Goal: Task Accomplishment & Management: Use online tool/utility

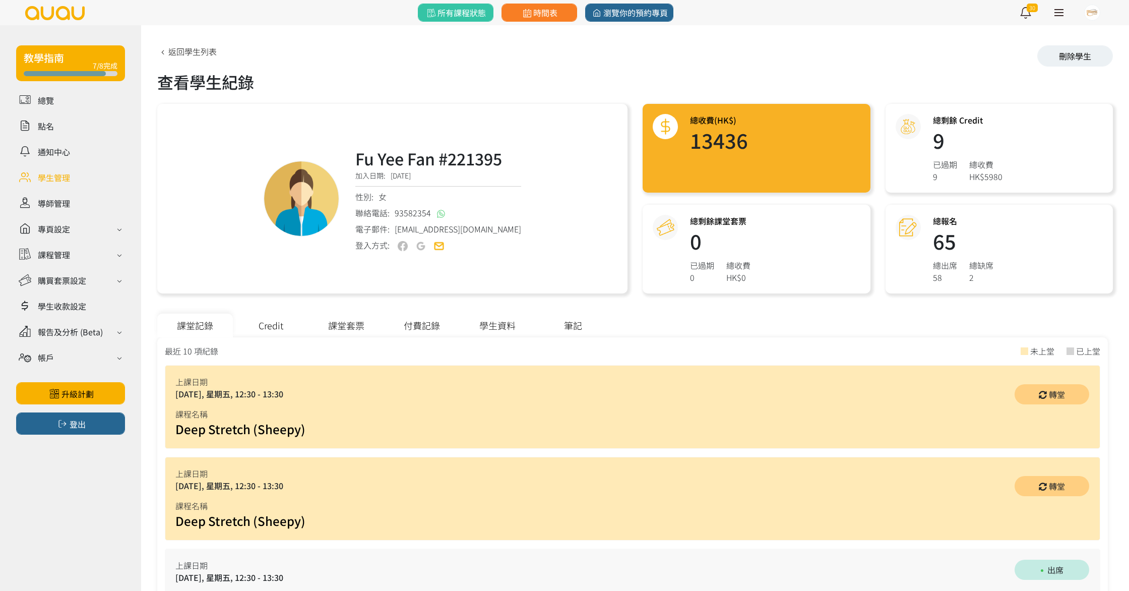
scroll to position [204, 0]
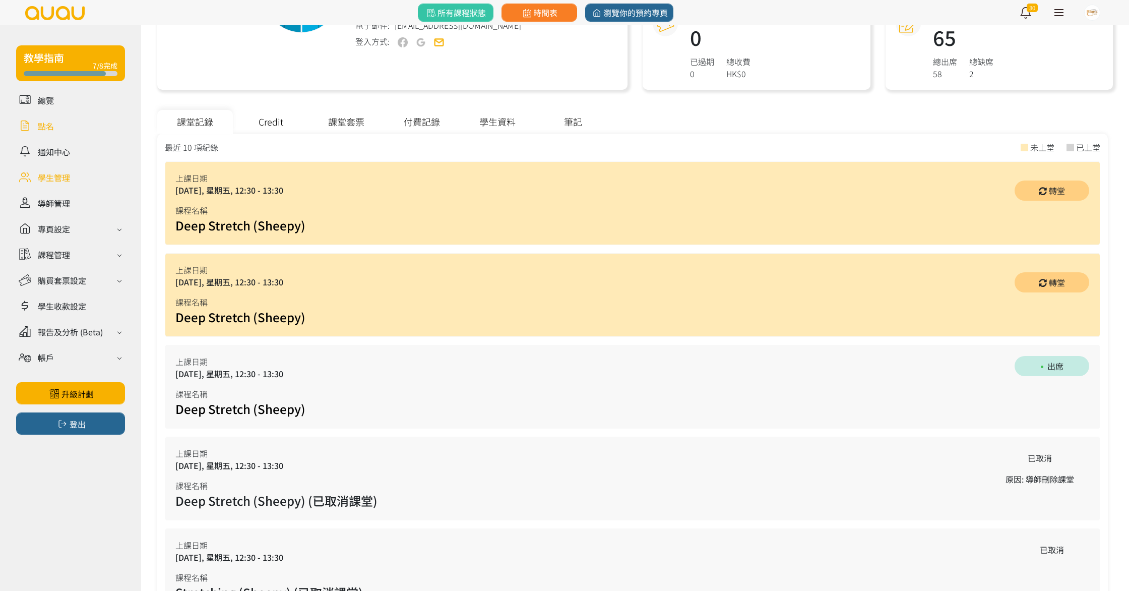
click at [65, 129] on link at bounding box center [70, 126] width 109 height 18
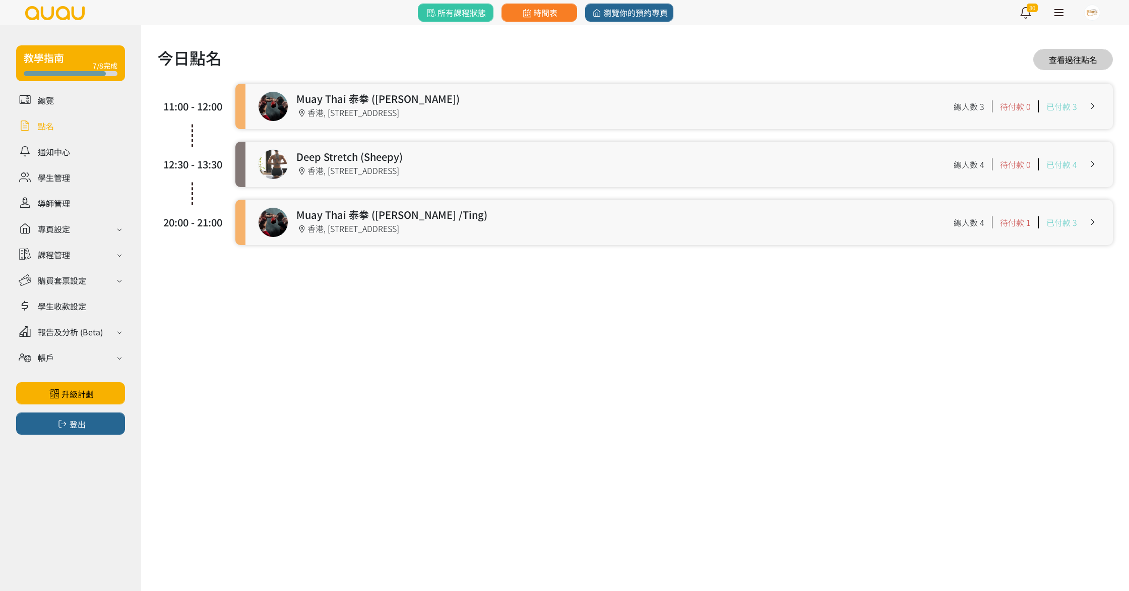
click at [341, 122] on link at bounding box center [680, 106] width 868 height 45
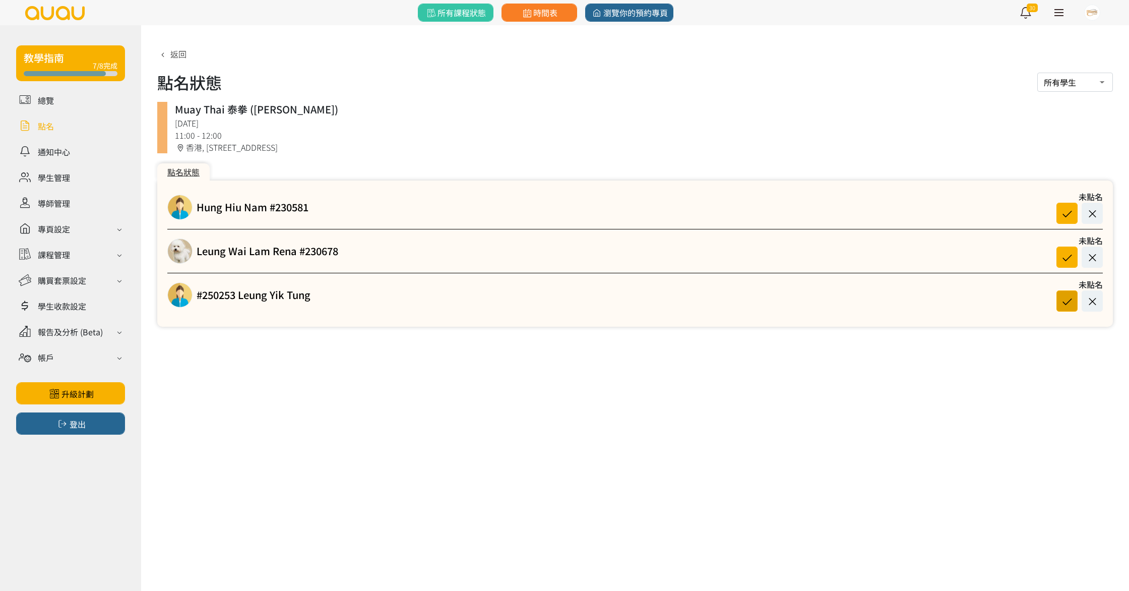
click at [1068, 305] on icon at bounding box center [1067, 301] width 19 height 14
click at [598, 590] on div "教學指南 7/8完成 總覽 點名 通知中心 學生管理 導師管理 專頁設定 外觀與主題 基本資料 資格和認證 課程管理 課程 課程設定 課程組合 (Beta) …" at bounding box center [564, 295] width 1129 height 591
click at [1065, 207] on icon at bounding box center [1067, 214] width 19 height 14
